Goal: Find specific page/section: Find specific page/section

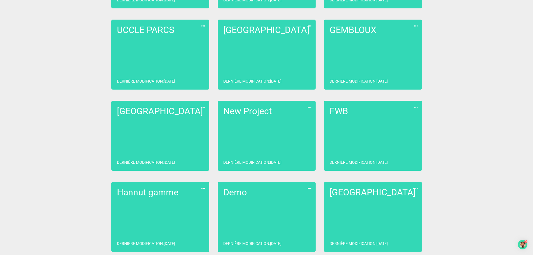
scroll to position [345, 0]
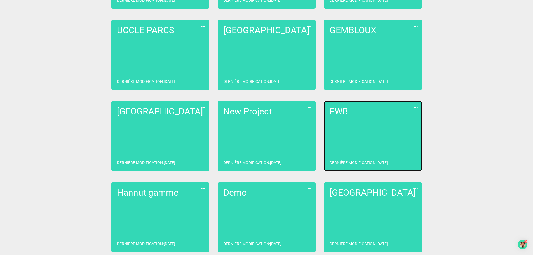
click at [357, 135] on link "FWB Dernière modification : [DATE]" at bounding box center [373, 136] width 98 height 70
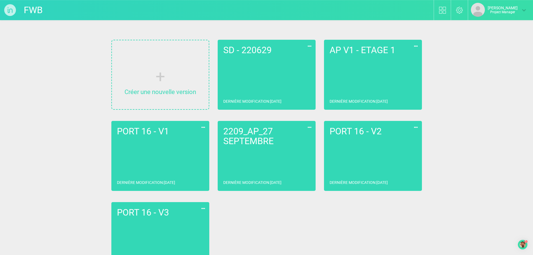
scroll to position [23, 0]
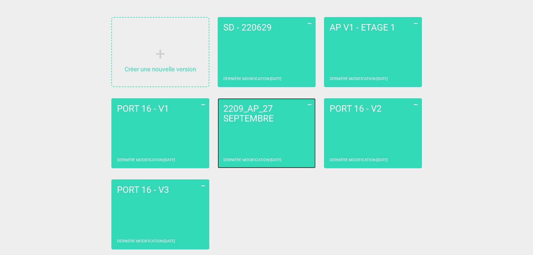
click at [251, 142] on link "2209_AP_27 SEPTEMBRE Dernière modification : [DATE]" at bounding box center [267, 133] width 98 height 70
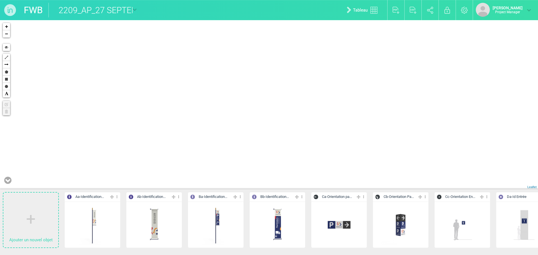
click at [8, 182] on icon at bounding box center [7, 180] width 7 height 8
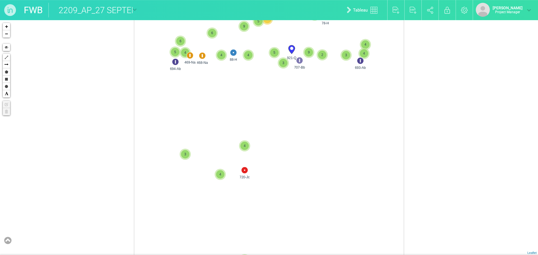
drag, startPoint x: 211, startPoint y: 164, endPoint x: 209, endPoint y: 167, distance: 3.9
click at [211, 168] on div "115-H 261-Lc 535-Oa 713-Jc 720-Jc 921-Q 3 4 3 4 694-Ab 469-Na 468-Na 3 5 6 3 26…" at bounding box center [269, 137] width 538 height 235
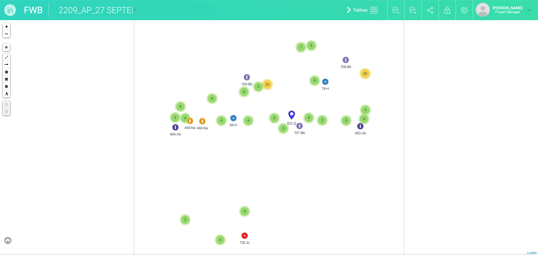
drag, startPoint x: 215, startPoint y: 63, endPoint x: 213, endPoint y: 133, distance: 70.3
click at [214, 132] on div "115-H 261-Lc 535-Oa 713-Jc 720-Jc 921-Q 3 4 3 4 694-Ab 469-Na 468-Na 3 5 6 3 26…" at bounding box center [269, 137] width 538 height 235
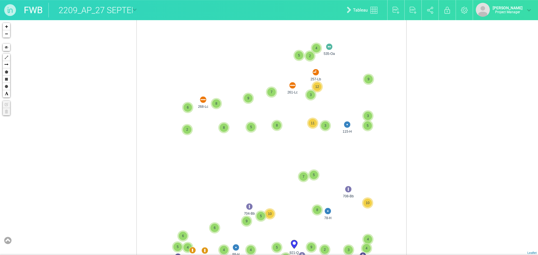
drag, startPoint x: 217, startPoint y: 80, endPoint x: 220, endPoint y: 176, distance: 96.4
click at [220, 176] on div "115-H 261-Lc 535-Oa 720-Jc 921-Q 3 4 3 694-Ab 469-Na 468-Na 3 5 6 3 268-Lc 8 9 …" at bounding box center [269, 137] width 538 height 235
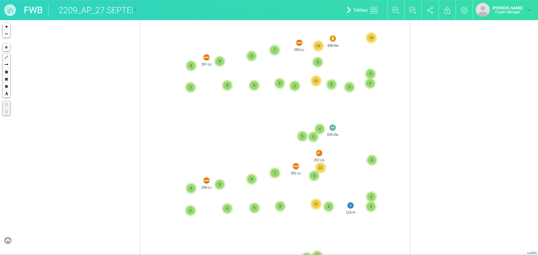
drag, startPoint x: 218, startPoint y: 111, endPoint x: 222, endPoint y: 154, distance: 42.8
click at [222, 154] on div "115-H 261-Lc 535-Oa 720-Jc 921-Q 3 4 694-Ab 469-Na 468-Na 3 5 6 3 268-Lc 8 9 2 …" at bounding box center [269, 137] width 538 height 235
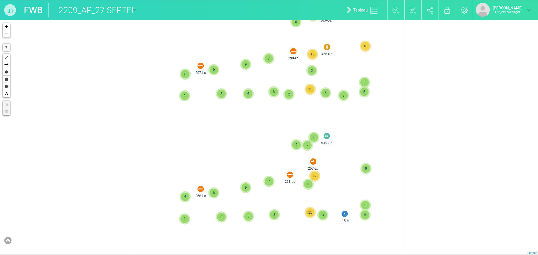
drag, startPoint x: 228, startPoint y: 180, endPoint x: 227, endPoint y: 194, distance: 13.7
click at [227, 193] on div "115-H 261-Lc 535-Oa 921-Q 694-Ab 469-Na 468-Na 3 5 6 3 268-Lc 8 9 2 5 4 7 257-L…" at bounding box center [269, 137] width 538 height 235
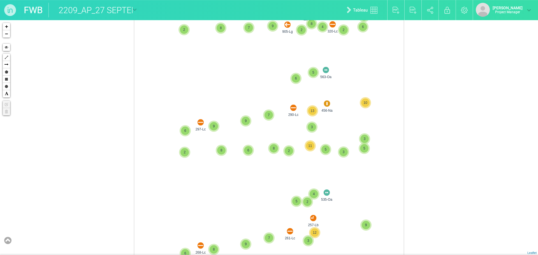
drag, startPoint x: 239, startPoint y: 106, endPoint x: 242, endPoint y: 176, distance: 69.5
click at [242, 176] on div "115-H 261-Lc 535-Oa 921-Q 694-Ab 469-Na 468-Na 3 5 6 3 268-Lc 8 9 2 5 4 7 257-L…" at bounding box center [269, 137] width 538 height 235
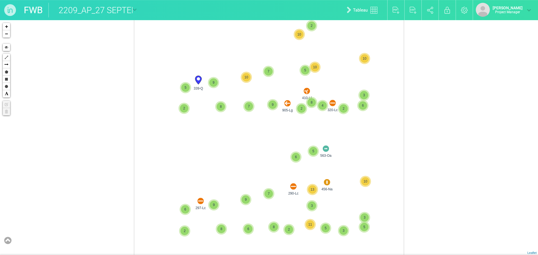
drag, startPoint x: 246, startPoint y: 143, endPoint x: 247, endPoint y: 214, distance: 70.8
click at [248, 208] on div "115-H 261-Lc 535-Oa 268-Lc 8 9 2 5 4 7 257-Lb 3 12 3 5 11 3 8 5 9 2 6 8 5 7 290…" at bounding box center [269, 137] width 538 height 235
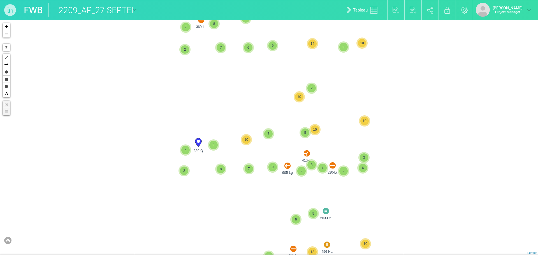
drag, startPoint x: 259, startPoint y: 108, endPoint x: 256, endPoint y: 172, distance: 64.2
click at [256, 172] on div "115-H 261-Lc 535-Oa 268-Lc 8 9 2 5 4 7 257-Lb 3 12 3 5 11 3 8 5 9 2 6 8 290-Lc …" at bounding box center [269, 137] width 538 height 235
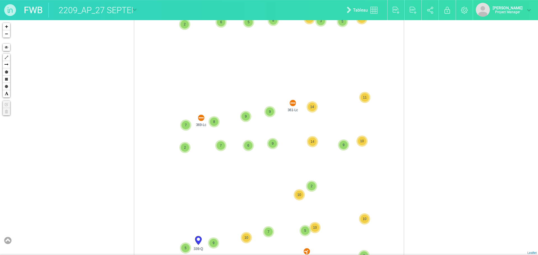
drag, startPoint x: 257, startPoint y: 181, endPoint x: 252, endPoint y: 198, distance: 17.3
click at [253, 203] on div "535-Oa 2 5 4 290-Lc 297-Lc 9 10 456-Na 3 13 7 9 2 6 2 8 11 5 3 3 5 8 6 563-Oa 8…" at bounding box center [269, 137] width 538 height 235
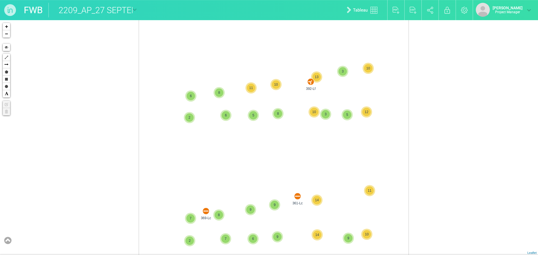
drag, startPoint x: 254, startPoint y: 111, endPoint x: 258, endPoint y: 186, distance: 74.3
click at [258, 186] on div "290-Lc 297-Lc 9 10 456-Na 3 13 7 9 2 6 2 8 11 5 3 3 5 8 6 563-Oa 8 2 6 2 5 6 33…" at bounding box center [269, 137] width 538 height 235
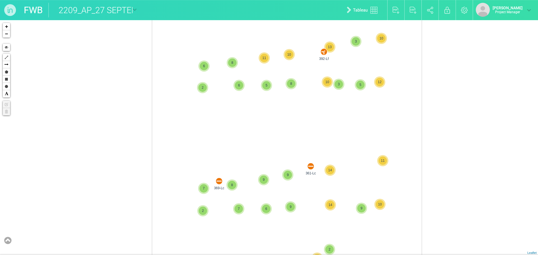
drag, startPoint x: 283, startPoint y: 59, endPoint x: 302, endPoint y: 23, distance: 39.8
click at [302, 24] on div "563-Oa 8 2 6 2 5 6 339-Q 9 320-Lc 2 2 10 7 5 10 7 5 10 10 3 410-Lf 8 4 905-Lg 9…" at bounding box center [269, 137] width 538 height 235
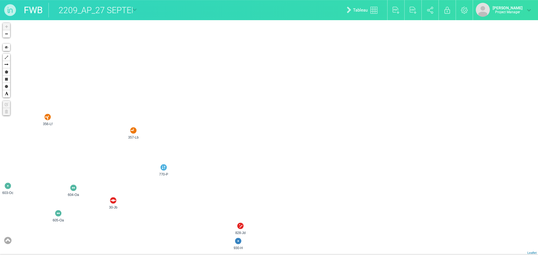
drag, startPoint x: 245, startPoint y: 125, endPoint x: 377, endPoint y: 133, distance: 132.6
click at [377, 133] on div "351-Ld 922-Lb 356-Lf 770-P 357-Lb 30-Jb 603-Oc 31-Jb 593-Oa 592-Oa 591-Oa 353-L…" at bounding box center [269, 137] width 538 height 235
